Goal: Task Accomplishment & Management: Complete application form

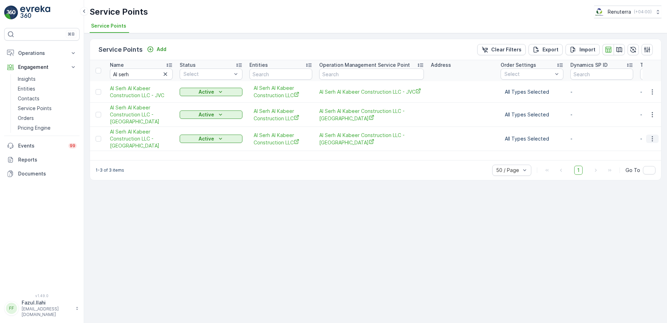
click at [653, 140] on icon "button" at bounding box center [652, 138] width 7 height 7
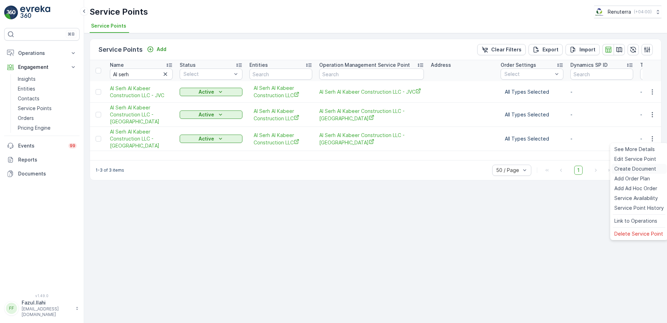
click at [624, 169] on span "Create Document" at bounding box center [636, 168] width 42 height 7
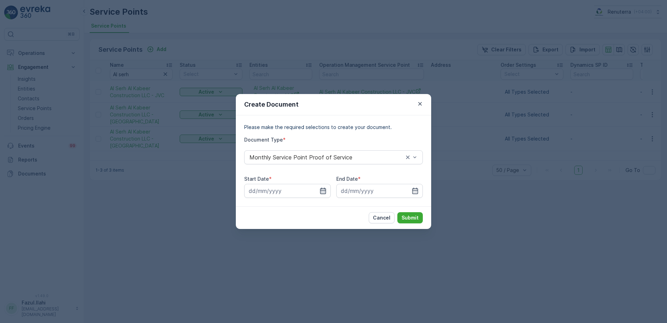
click at [322, 191] on icon "button" at bounding box center [323, 190] width 7 height 7
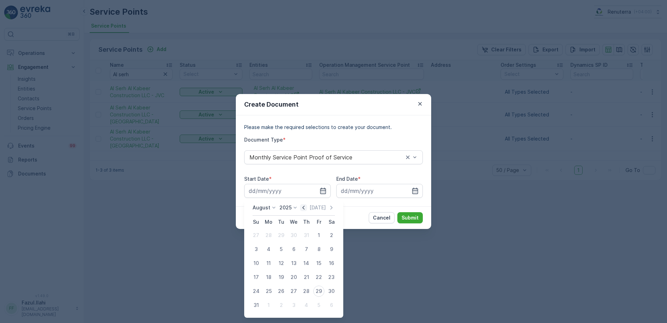
click at [305, 206] on icon "button" at bounding box center [304, 207] width 2 height 4
click at [307, 208] on icon "button" at bounding box center [303, 207] width 7 height 7
click at [304, 234] on div "1" at bounding box center [306, 234] width 11 height 11
type input "01.05.2025"
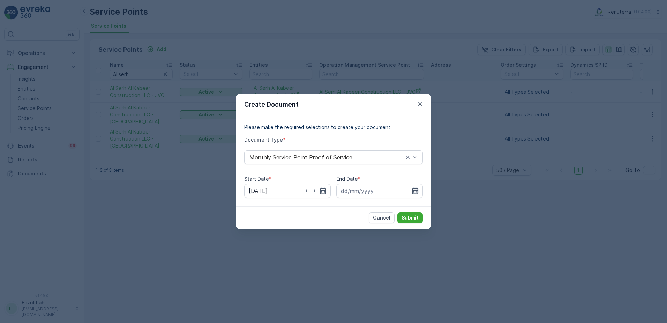
click at [418, 190] on icon "button" at bounding box center [416, 190] width 6 height 6
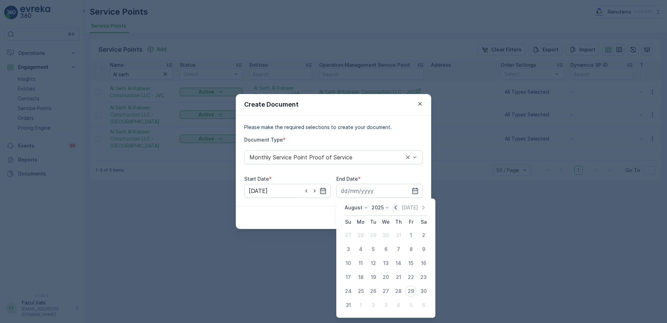
click at [396, 207] on icon "button" at bounding box center [395, 207] width 7 height 7
click at [422, 292] on div "31" at bounding box center [423, 290] width 11 height 11
type input "31.05.2025"
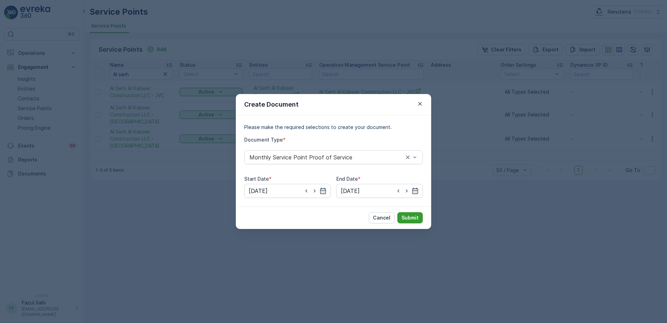
click at [412, 219] on p "Submit" at bounding box center [410, 217] width 17 height 7
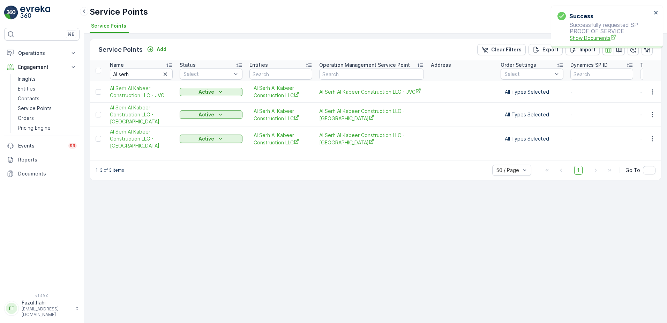
click at [585, 35] on span "Show Documents" at bounding box center [611, 37] width 82 height 7
click at [654, 139] on icon "button" at bounding box center [652, 138] width 7 height 7
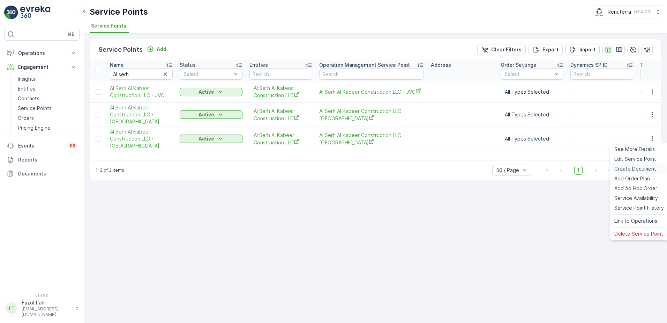
click at [625, 169] on span "Create Document" at bounding box center [636, 168] width 42 height 7
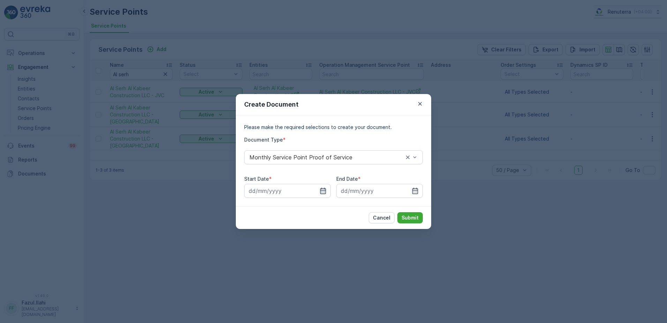
click at [324, 189] on icon "button" at bounding box center [323, 190] width 7 height 7
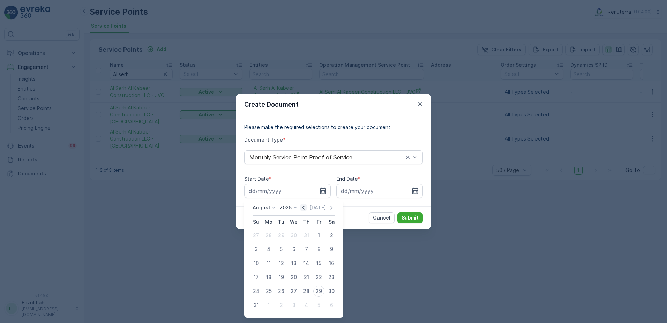
click at [305, 206] on icon "button" at bounding box center [304, 207] width 2 height 4
click at [257, 231] on div "1" at bounding box center [256, 234] width 11 height 11
type input "01.06.2025"
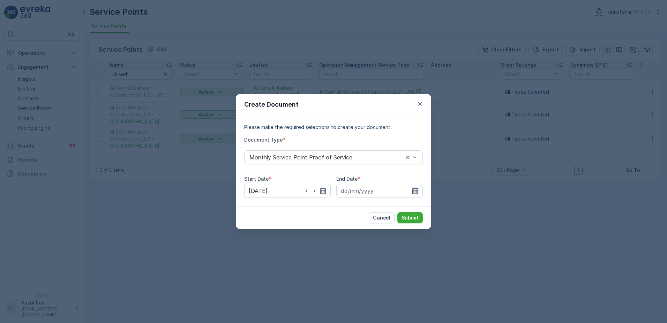
click at [416, 189] on icon "button" at bounding box center [415, 190] width 7 height 7
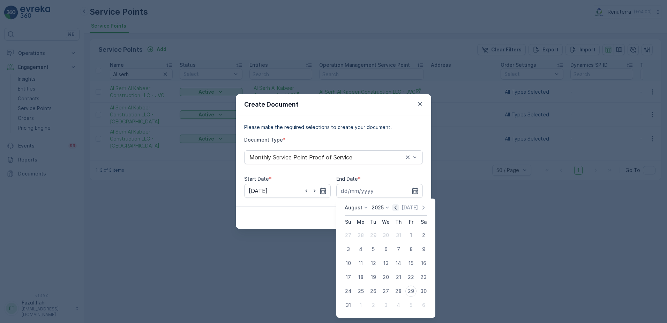
click at [399, 208] on icon "button" at bounding box center [395, 207] width 7 height 7
click at [398, 207] on icon "button" at bounding box center [395, 207] width 7 height 7
click at [360, 291] on div "30" at bounding box center [360, 290] width 11 height 11
type input "30.06.2025"
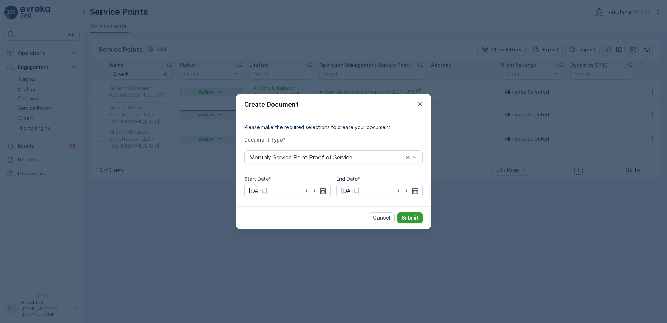
click at [412, 214] on p "Submit" at bounding box center [410, 217] width 17 height 7
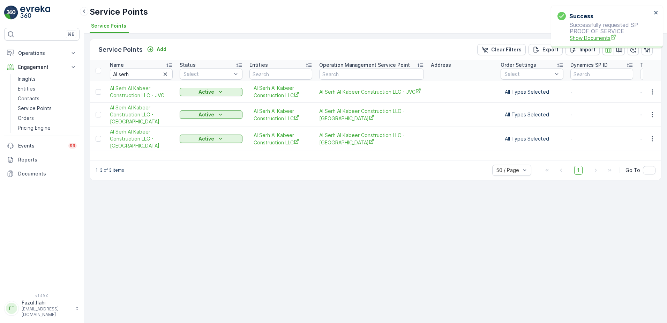
click at [607, 38] on span "Show Documents" at bounding box center [611, 37] width 82 height 7
click at [192, 184] on div "Service Points Add Clear Filters Export Import Name Al serh Status Select Entit…" at bounding box center [375, 177] width 583 height 289
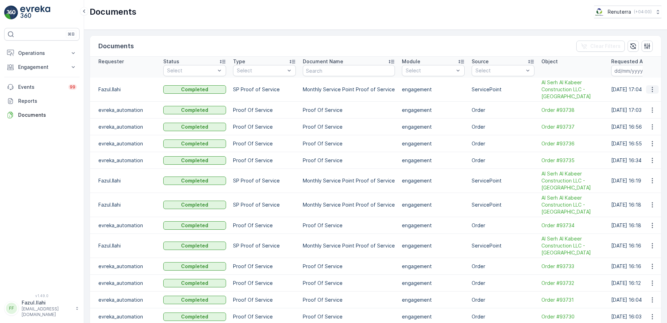
click at [652, 87] on icon "button" at bounding box center [652, 89] width 1 height 5
click at [653, 97] on span "See Details" at bounding box center [650, 99] width 27 height 7
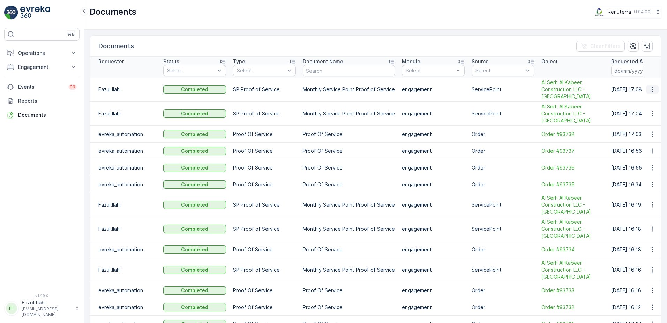
click at [650, 90] on icon "button" at bounding box center [652, 89] width 7 height 7
click at [643, 102] on span "See Details" at bounding box center [650, 99] width 27 height 7
